Goal: Task Accomplishment & Management: Use online tool/utility

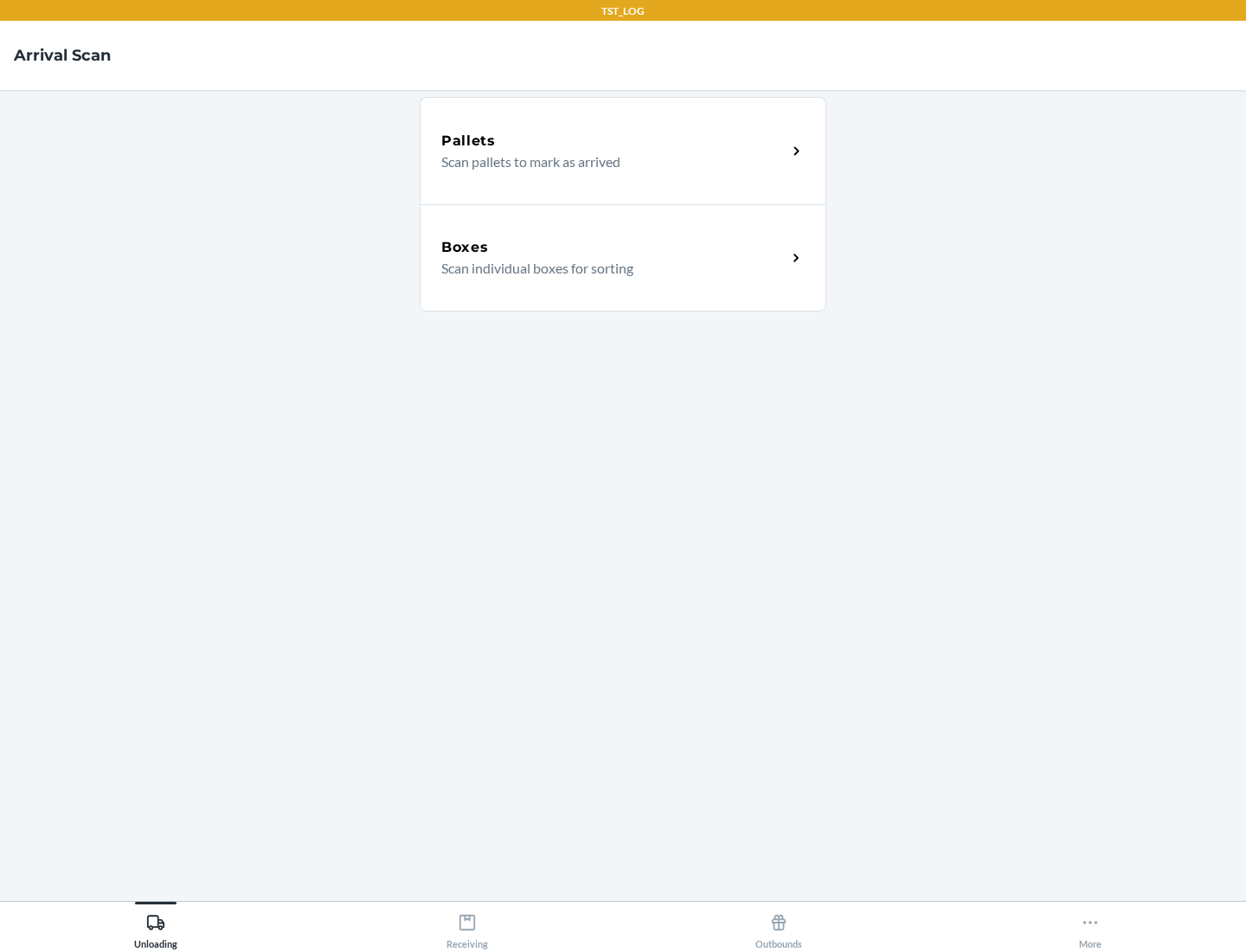
click at [613, 248] on div "Boxes" at bounding box center [614, 247] width 346 height 21
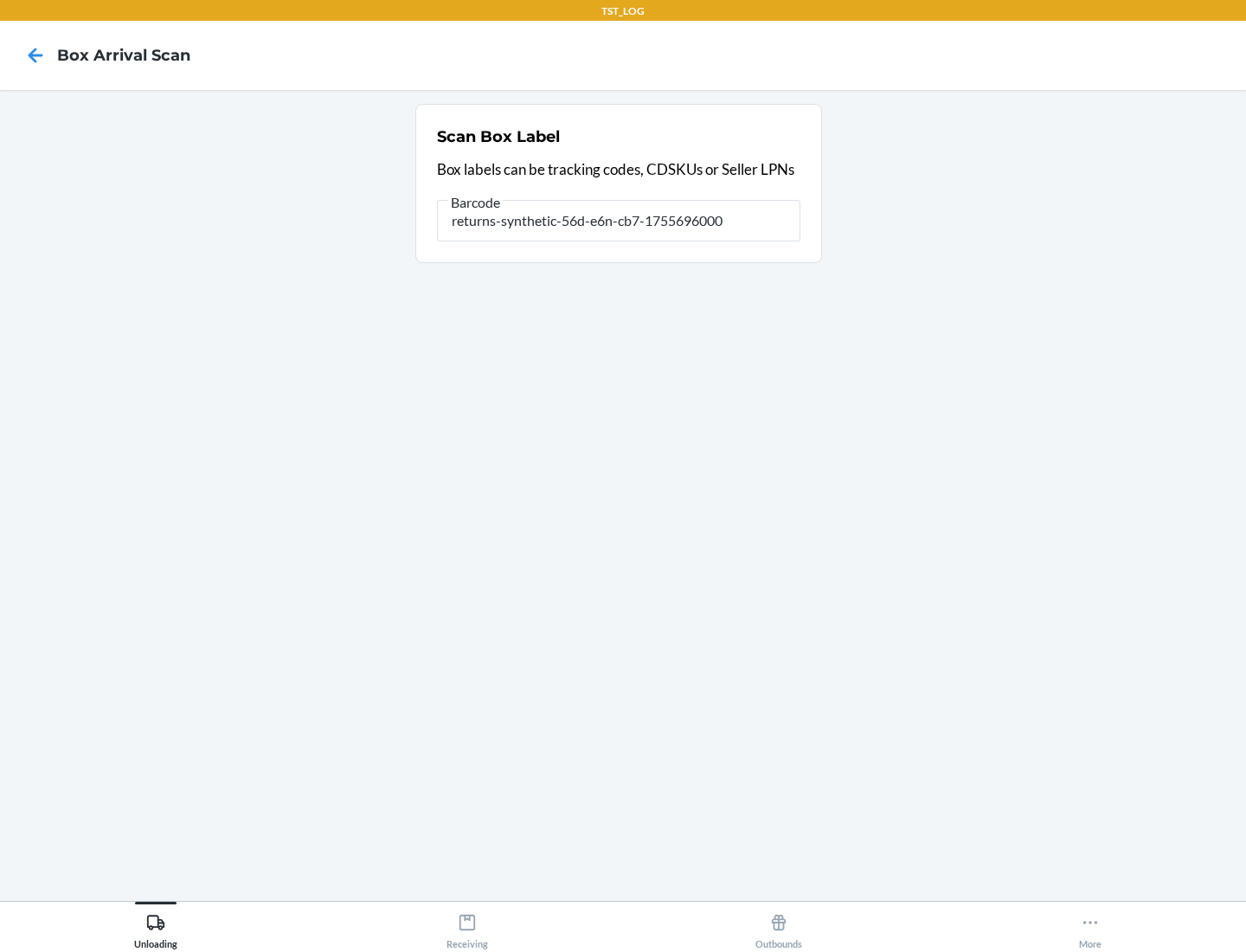
type input "returns-synthetic-56d-e6n-cb7-1755696000"
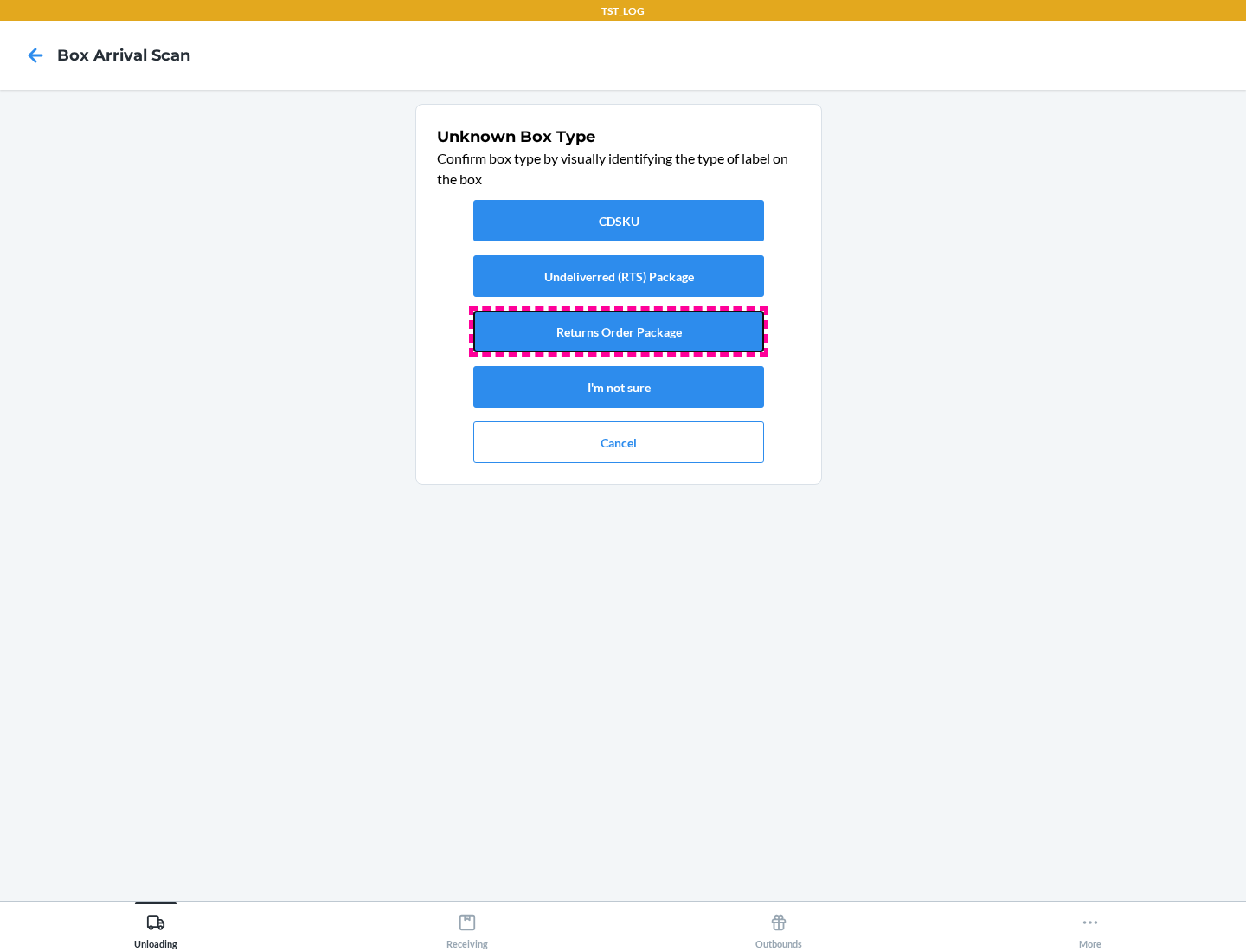
click at [619, 332] on button "Returns Order Package" at bounding box center [618, 332] width 290 height 41
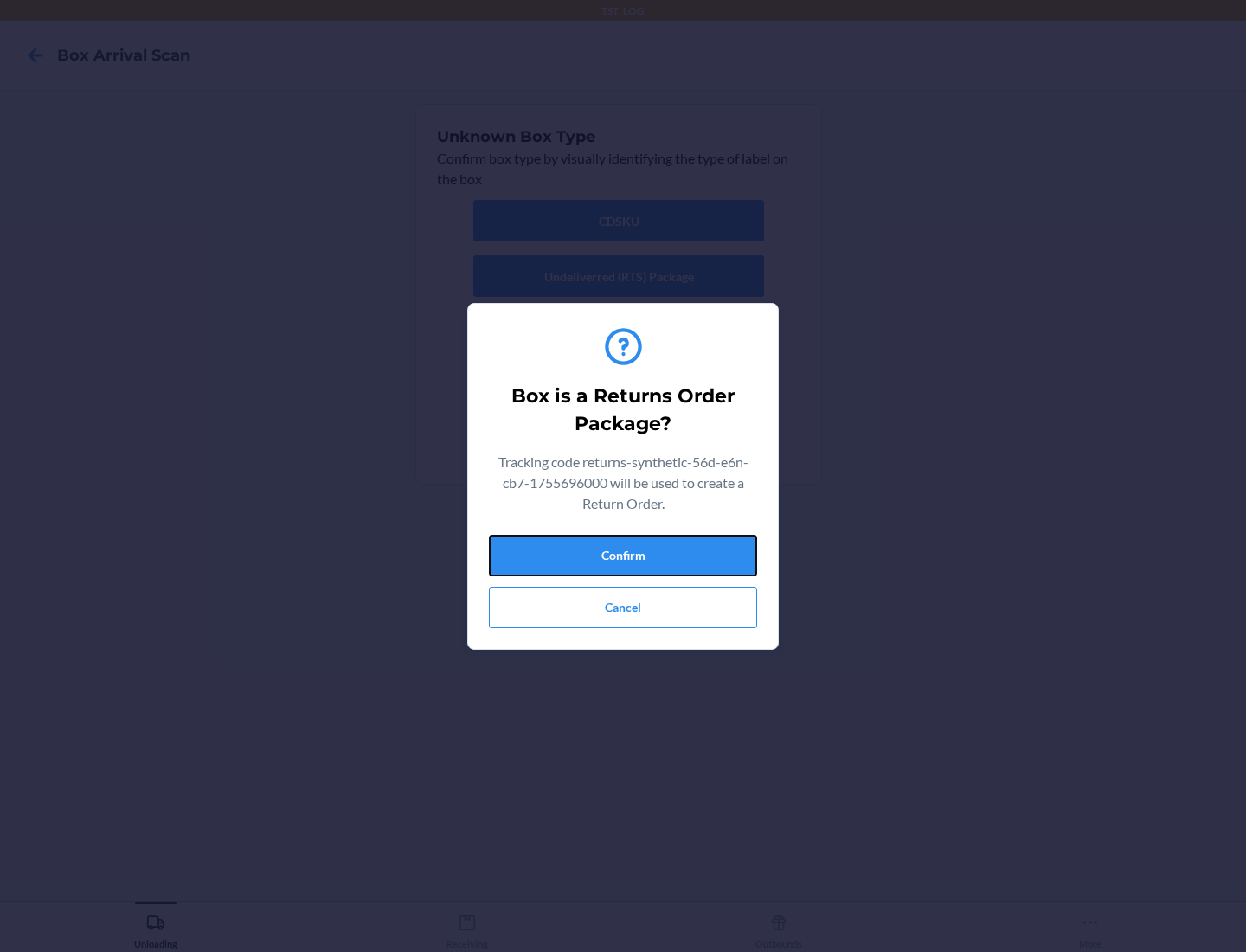
click at [623, 555] on button "Confirm" at bounding box center [623, 556] width 269 height 41
